Goal: Find specific page/section: Find specific page/section

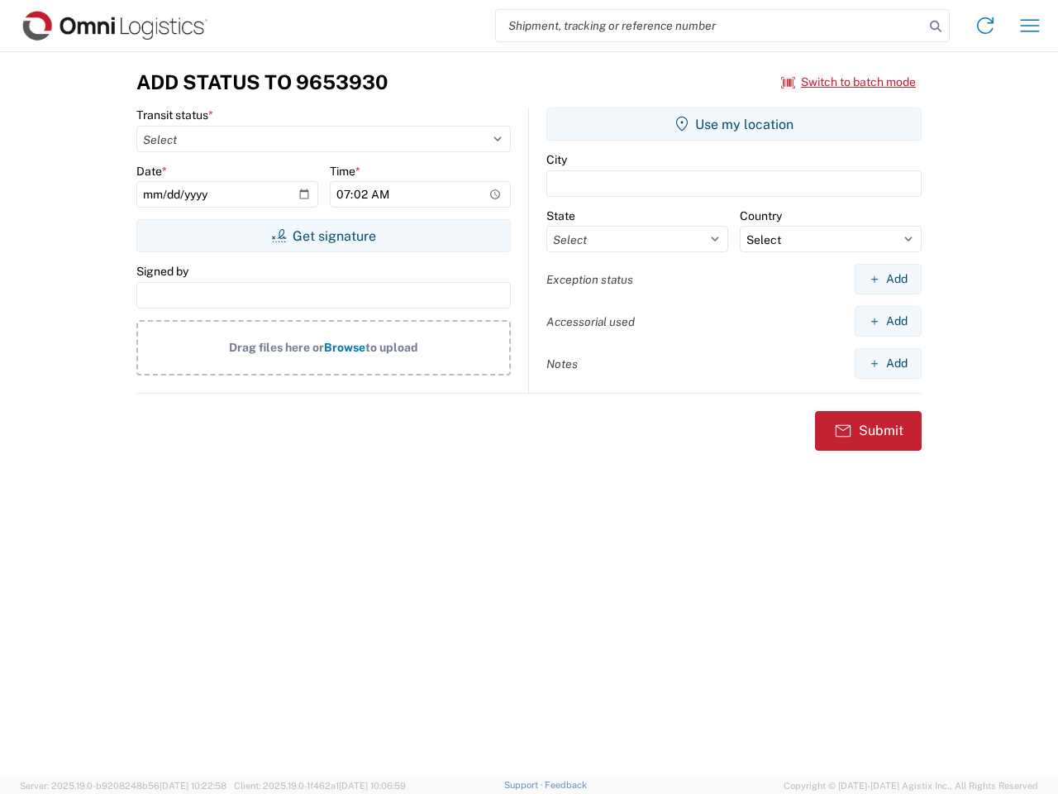
click at [710, 26] on input "search" at bounding box center [710, 25] width 428 height 31
click at [936, 26] on icon at bounding box center [936, 26] width 23 height 23
click at [986, 26] on icon at bounding box center [985, 25] width 26 height 26
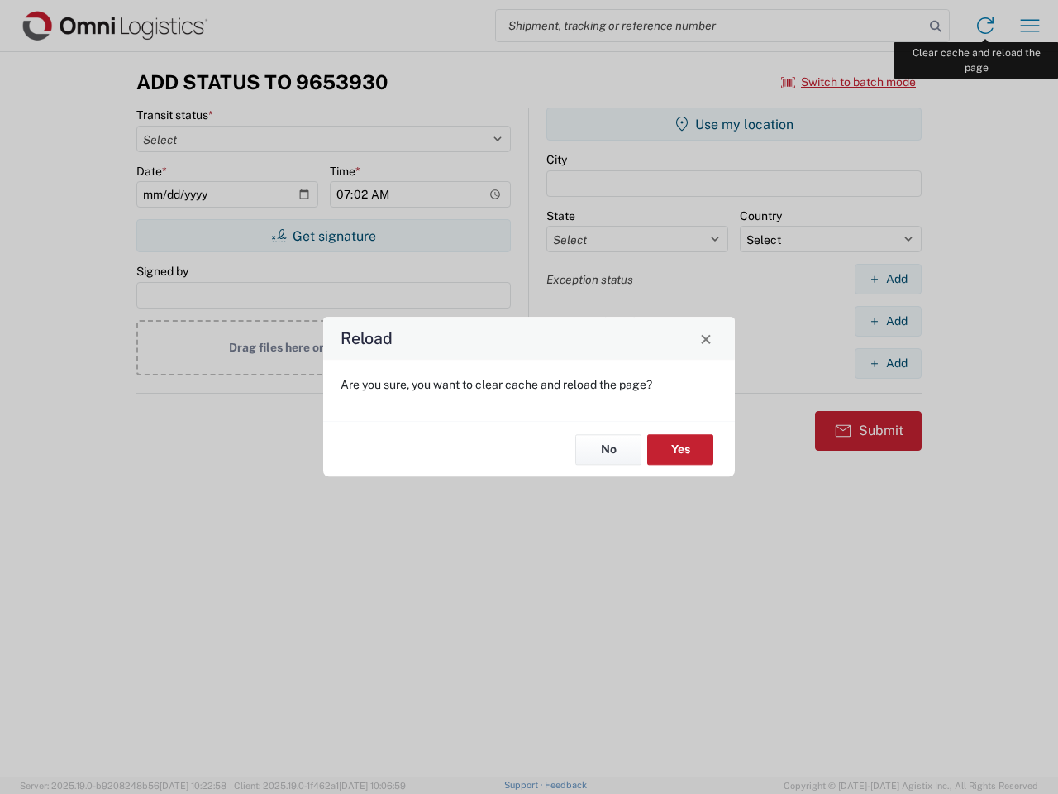
click at [1030, 26] on div "Reload Are you sure, you want to clear cache and reload the page? No Yes" at bounding box center [529, 397] width 1058 height 794
click at [849, 82] on div "Reload Are you sure, you want to clear cache and reload the page? No Yes" at bounding box center [529, 397] width 1058 height 794
click at [323, 236] on div "Reload Are you sure, you want to clear cache and reload the page? No Yes" at bounding box center [529, 397] width 1058 height 794
click at [734, 124] on div "Reload Are you sure, you want to clear cache and reload the page? No Yes" at bounding box center [529, 397] width 1058 height 794
click at [888, 279] on div "Reload Are you sure, you want to clear cache and reload the page? No Yes" at bounding box center [529, 397] width 1058 height 794
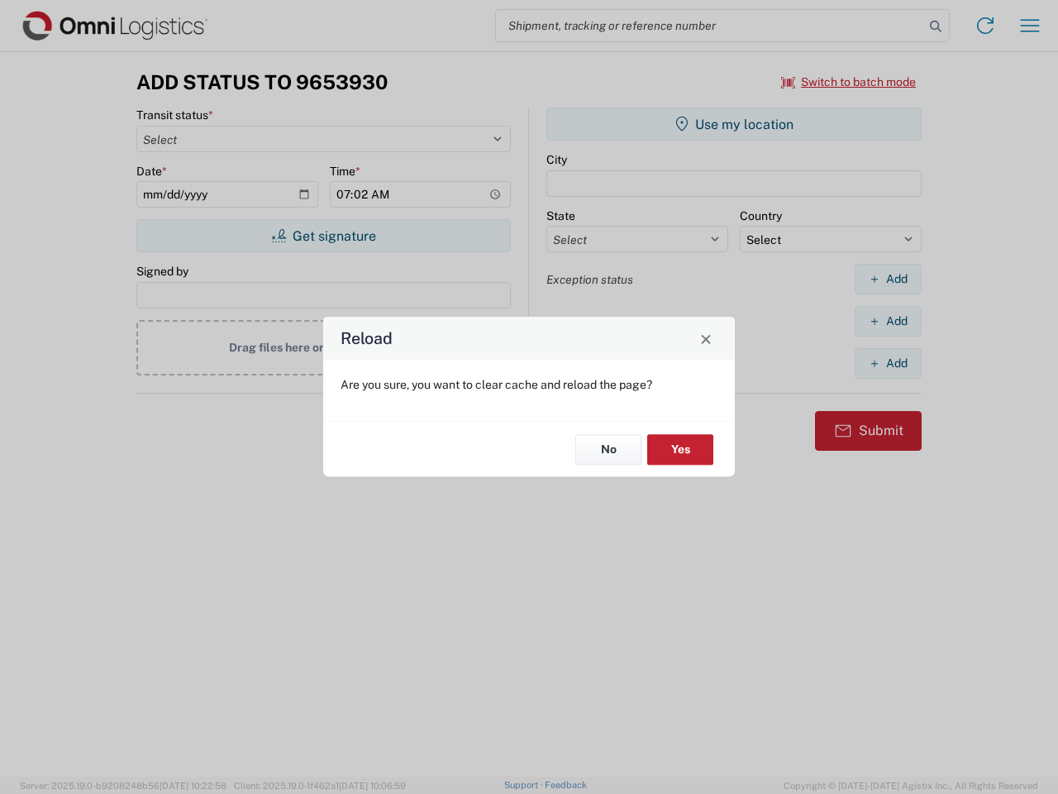
click at [888, 321] on div "Reload Are you sure, you want to clear cache and reload the page? No Yes" at bounding box center [529, 397] width 1058 height 794
click at [888, 363] on div "Reload Are you sure, you want to clear cache and reload the page? No Yes" at bounding box center [529, 397] width 1058 height 794
